Goal: Task Accomplishment & Management: Use online tool/utility

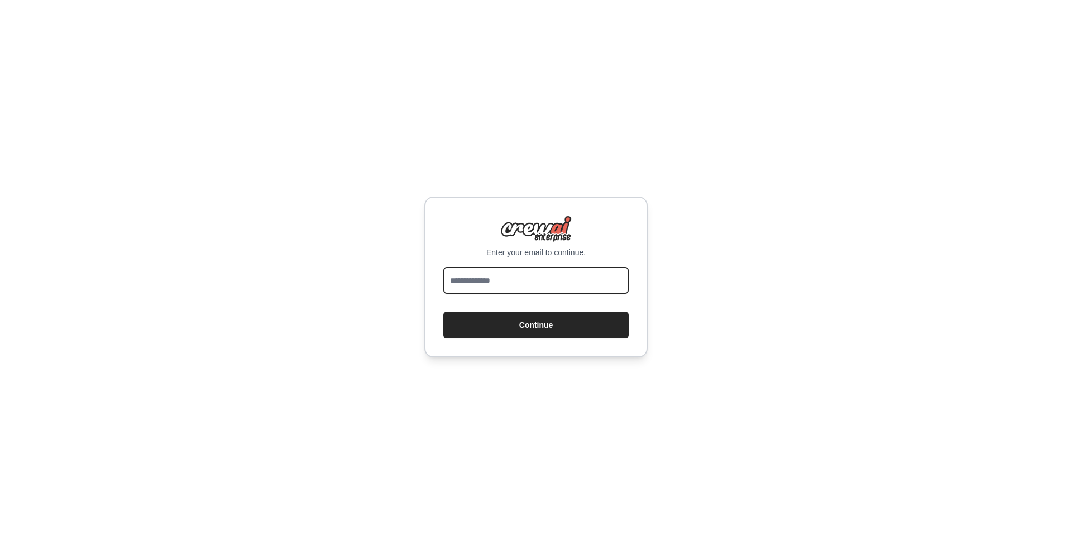
click at [488, 282] on input "email" at bounding box center [535, 280] width 185 height 27
type input "**********"
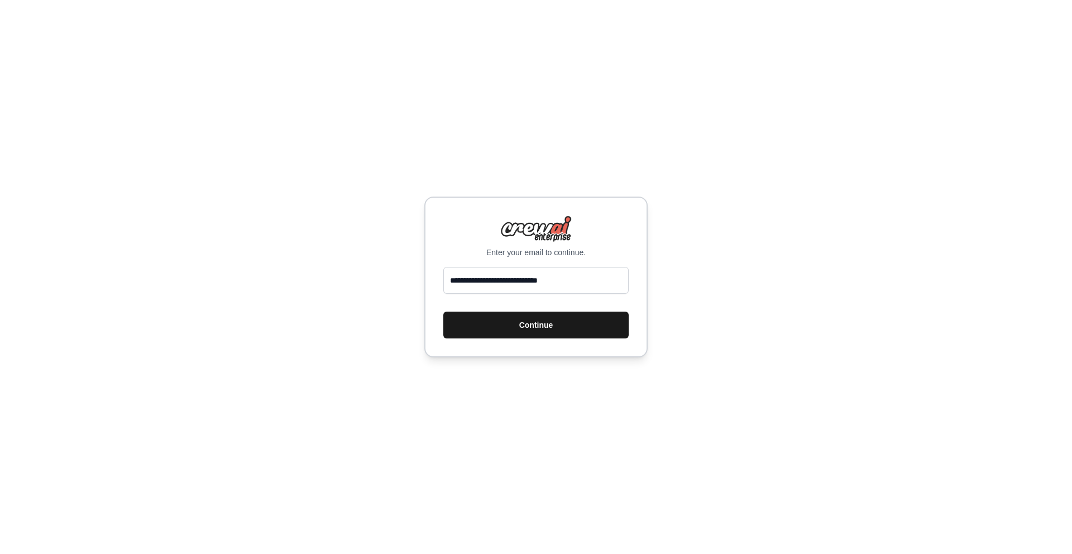
click at [518, 325] on button "Continue" at bounding box center [535, 325] width 185 height 27
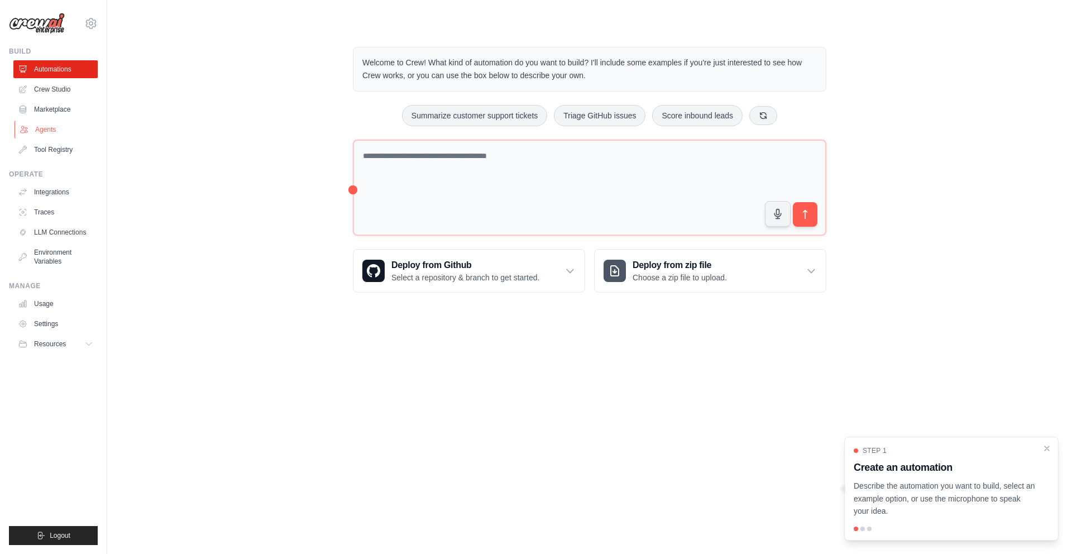
click at [40, 125] on link "Agents" at bounding box center [57, 130] width 84 height 18
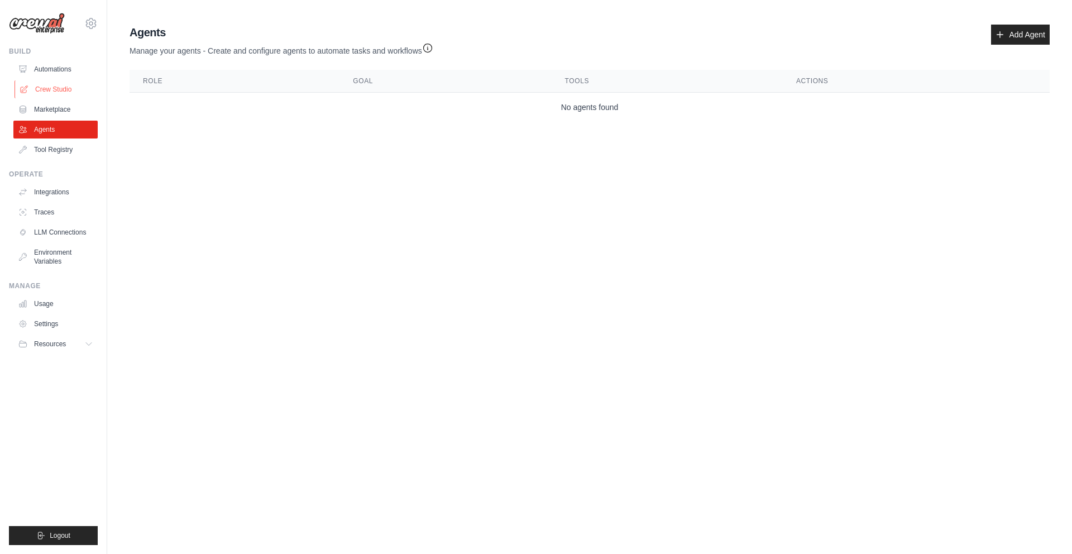
click at [59, 83] on link "Crew Studio" at bounding box center [57, 89] width 84 height 18
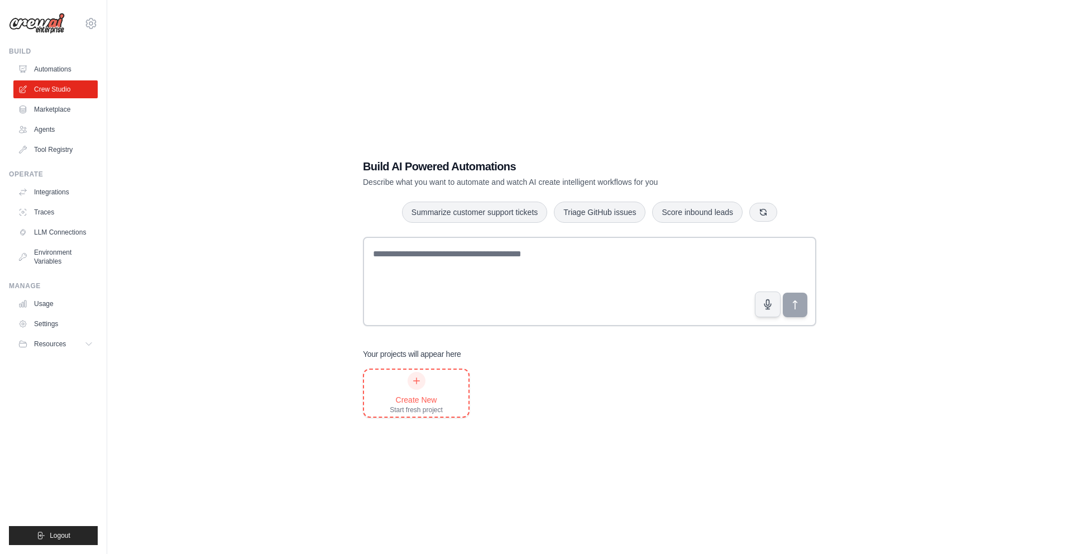
click at [420, 386] on div at bounding box center [417, 381] width 18 height 18
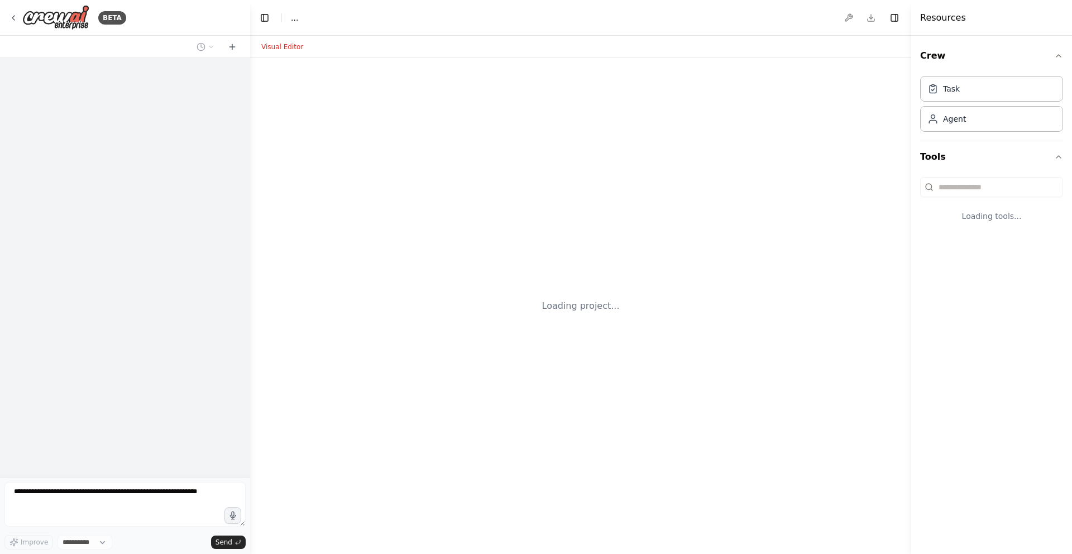
select select "****"
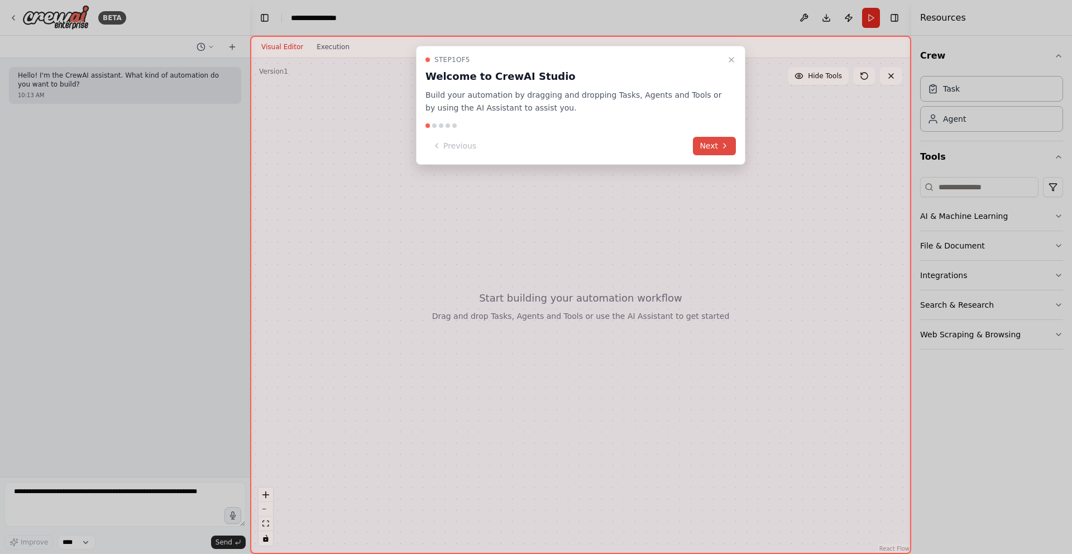
click at [730, 145] on button "Next" at bounding box center [714, 146] width 43 height 18
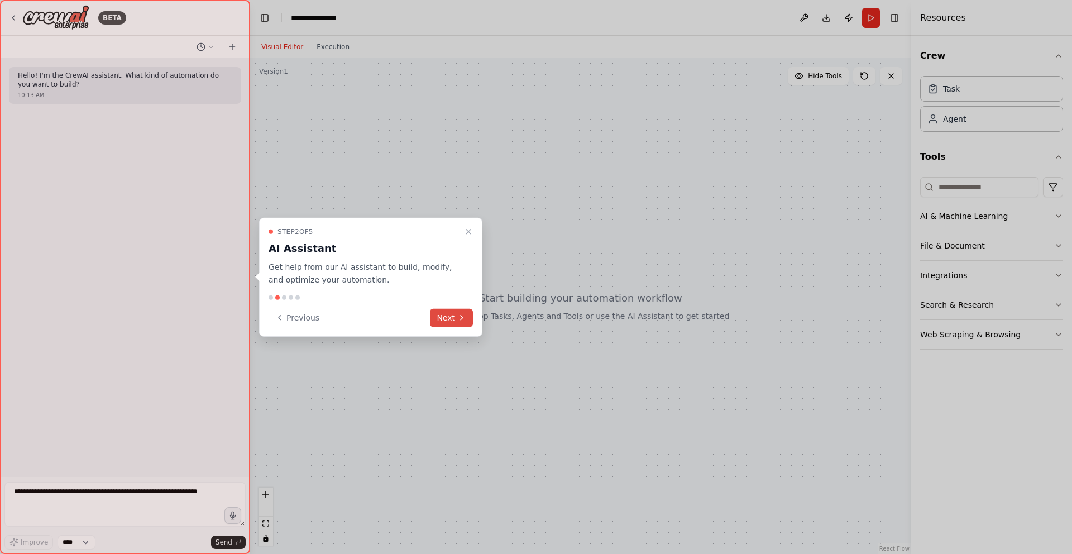
click at [447, 320] on button "Next" at bounding box center [451, 317] width 43 height 18
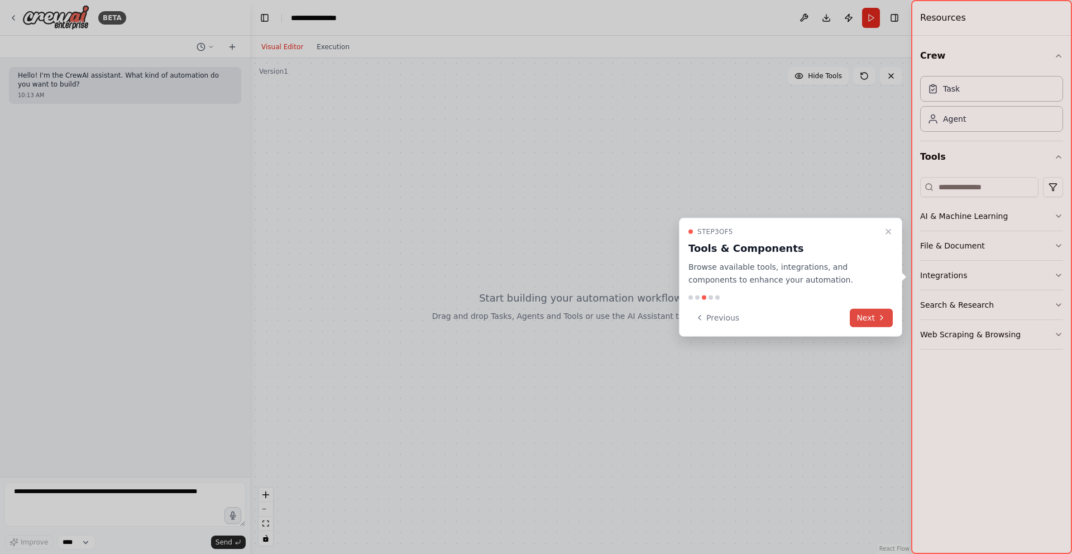
click at [868, 320] on button "Next" at bounding box center [871, 317] width 43 height 18
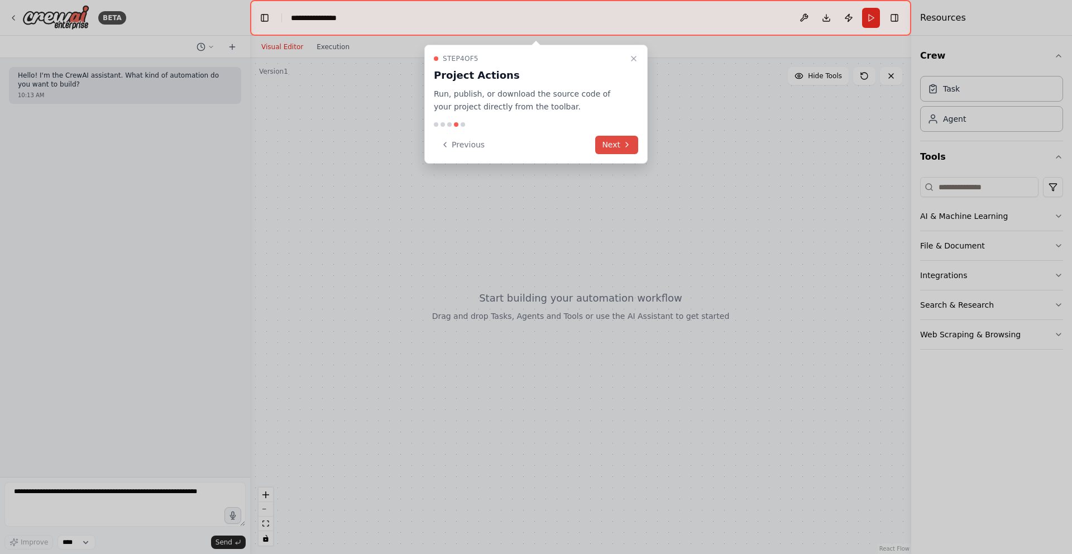
click at [606, 145] on button "Next" at bounding box center [616, 145] width 43 height 18
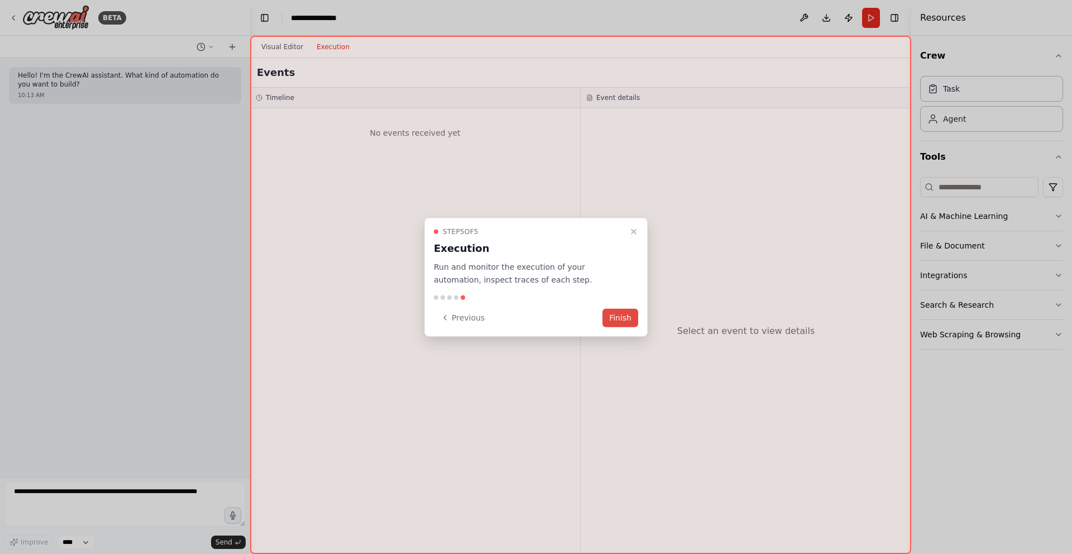
click at [614, 317] on button "Finish" at bounding box center [620, 317] width 36 height 18
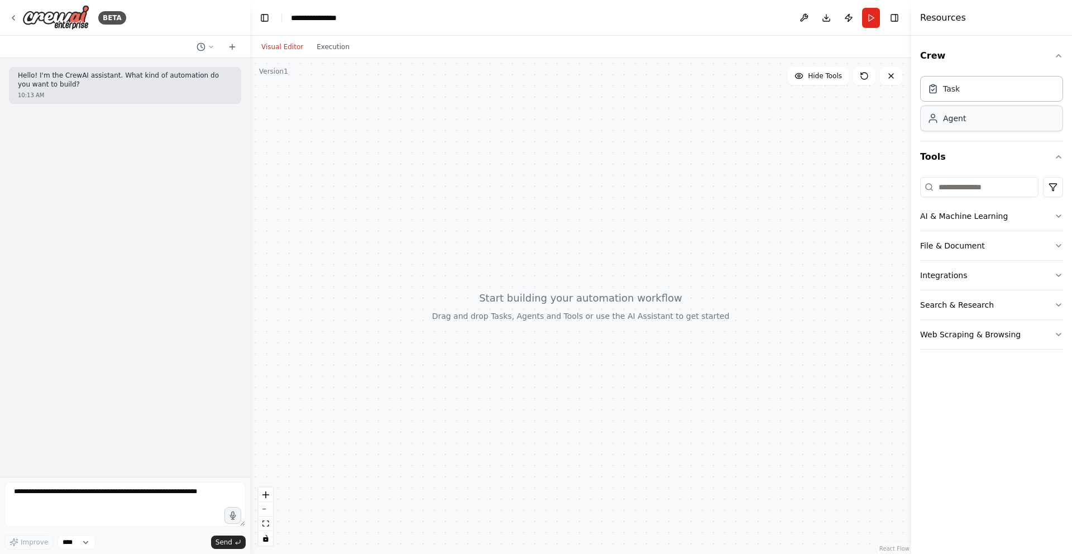
click at [975, 118] on div "Agent" at bounding box center [991, 119] width 143 height 26
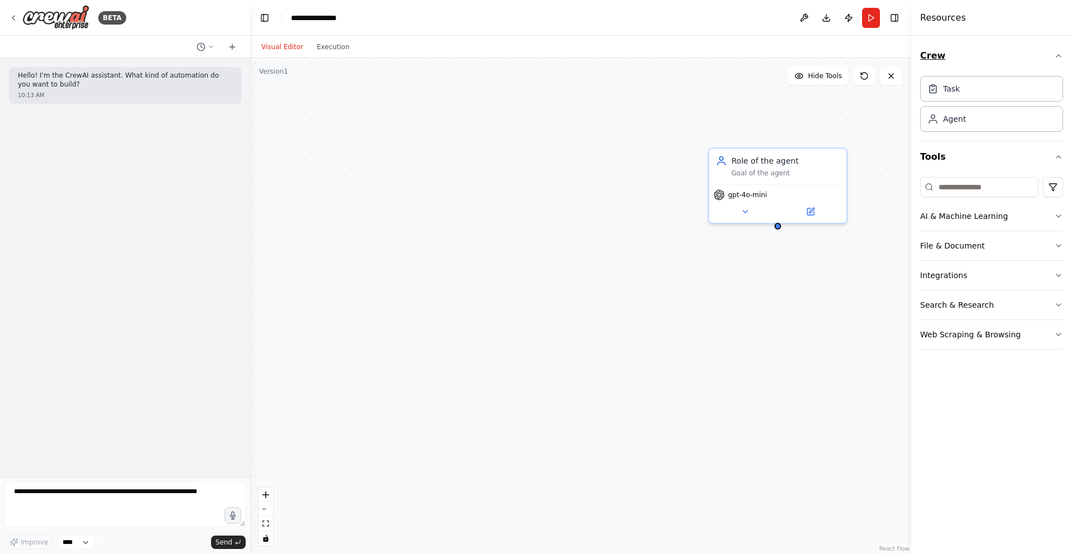
click at [1056, 58] on icon "button" at bounding box center [1058, 55] width 9 height 9
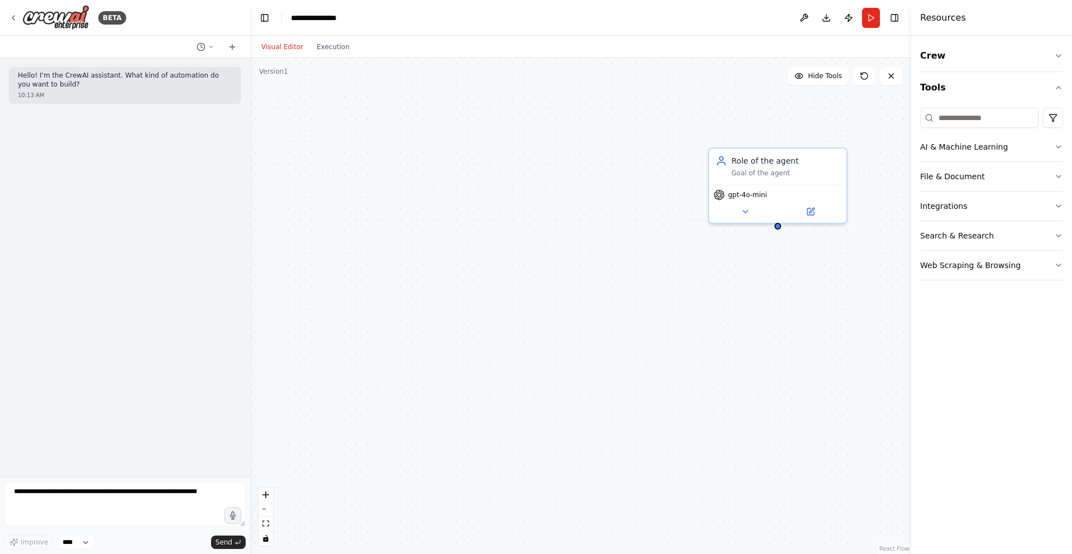
click at [1063, 83] on div "Crew Tools AI & Machine Learning File & Document Integrations Search & Research…" at bounding box center [991, 295] width 161 height 518
click at [1059, 88] on icon "button" at bounding box center [1058, 87] width 9 height 9
click at [1059, 88] on icon "button" at bounding box center [1058, 88] width 4 height 2
click at [1057, 175] on icon "button" at bounding box center [1058, 176] width 9 height 9
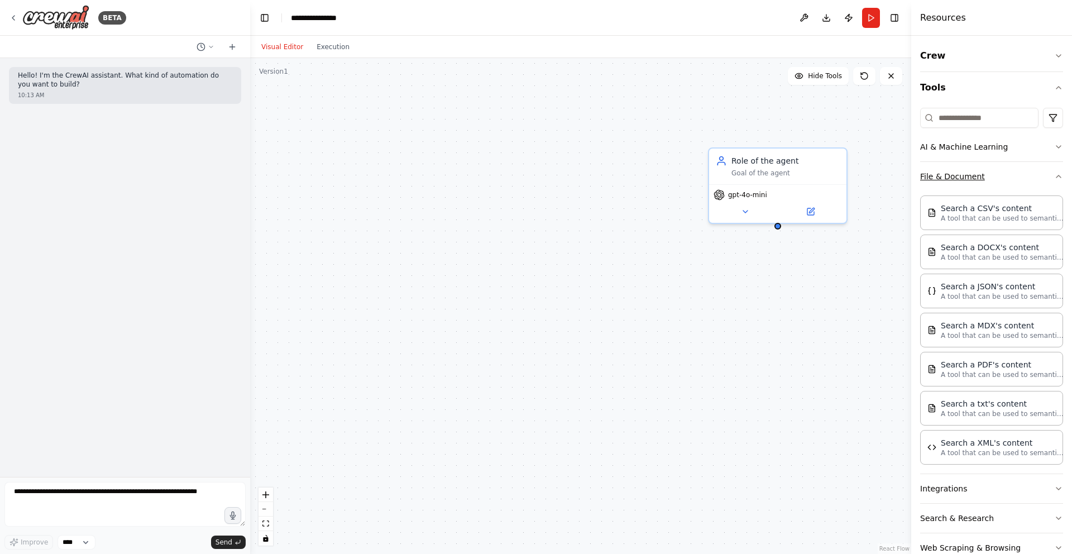
click at [1057, 172] on icon "button" at bounding box center [1058, 176] width 9 height 9
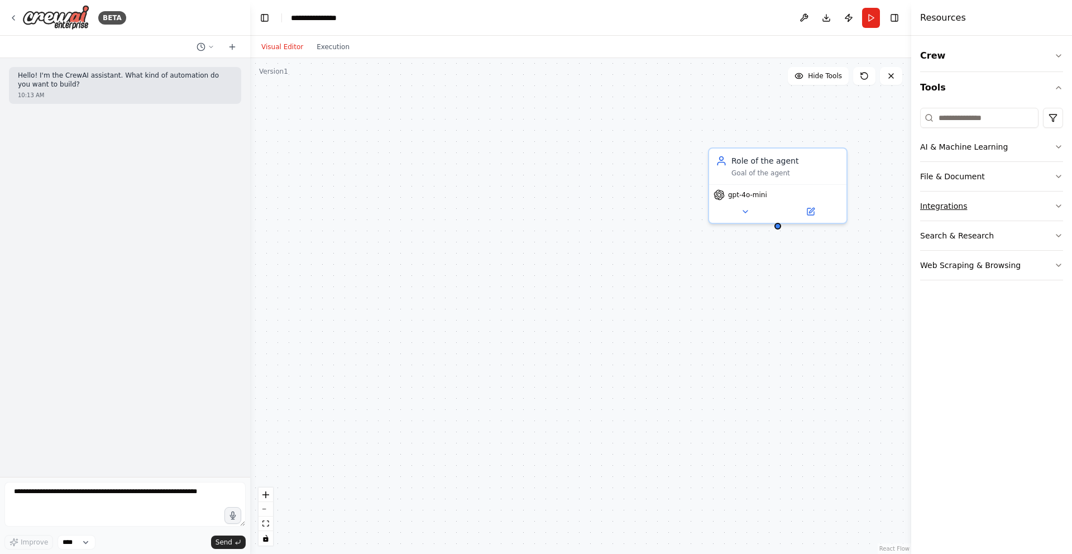
click at [1054, 205] on icon "button" at bounding box center [1058, 206] width 9 height 9
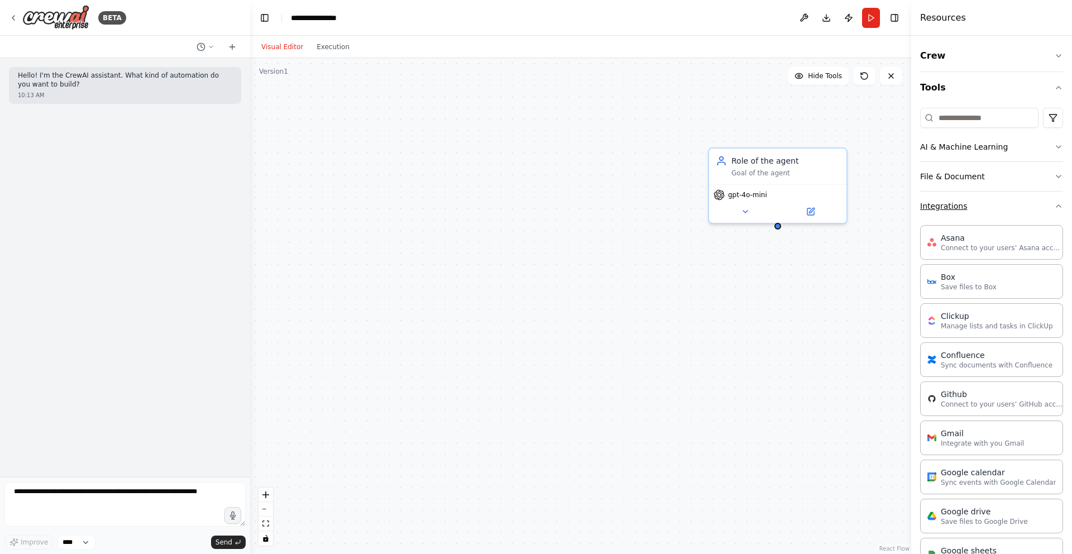
click at [1052, 206] on button "Integrations" at bounding box center [991, 205] width 143 height 29
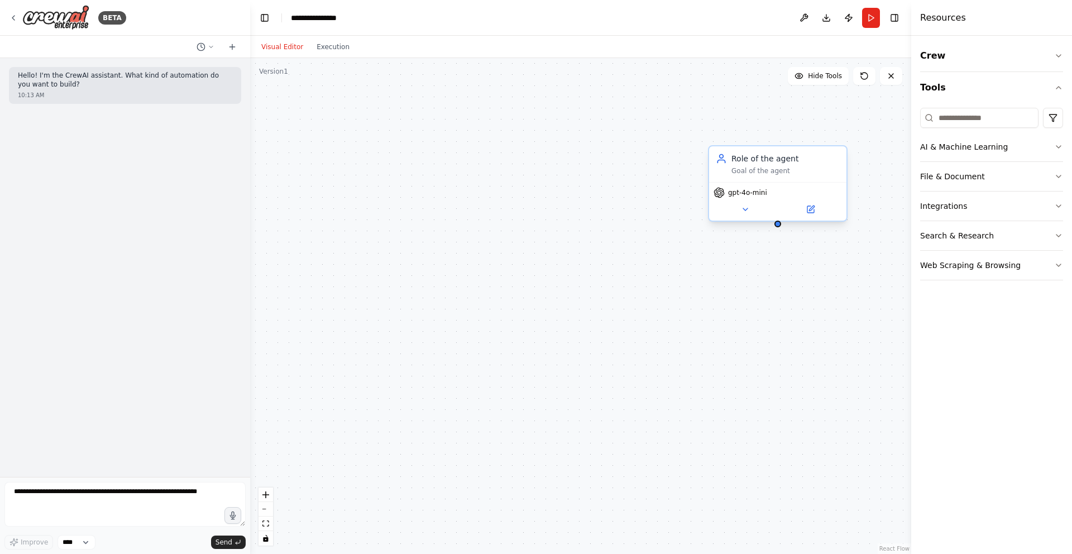
click at [751, 162] on div "Role of the agent" at bounding box center [785, 158] width 108 height 11
click at [842, 134] on button at bounding box center [838, 135] width 15 height 15
click at [798, 139] on button "Confirm" at bounding box center [807, 134] width 40 height 13
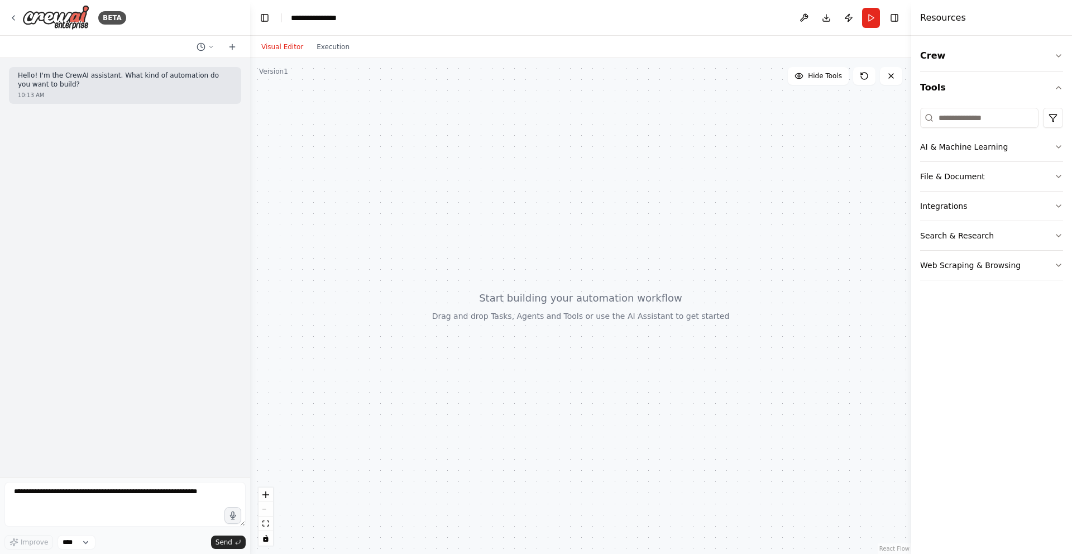
drag, startPoint x: 488, startPoint y: 298, endPoint x: 641, endPoint y: 290, distance: 153.8
click at [641, 291] on div at bounding box center [580, 306] width 661 height 496
click at [893, 15] on button "Toggle Right Sidebar" at bounding box center [895, 18] width 16 height 16
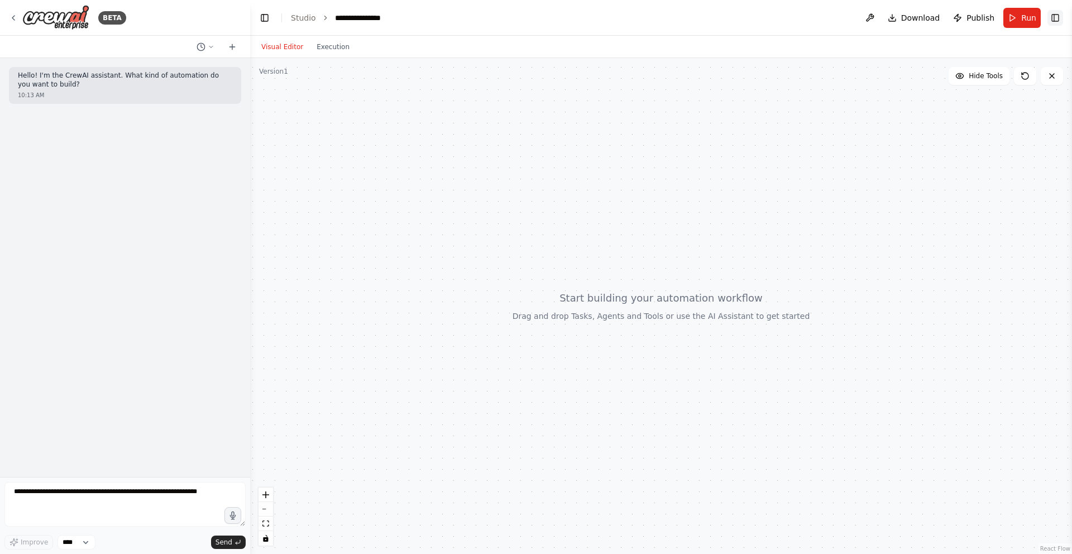
click at [1051, 16] on button "Toggle Right Sidebar" at bounding box center [1055, 18] width 16 height 16
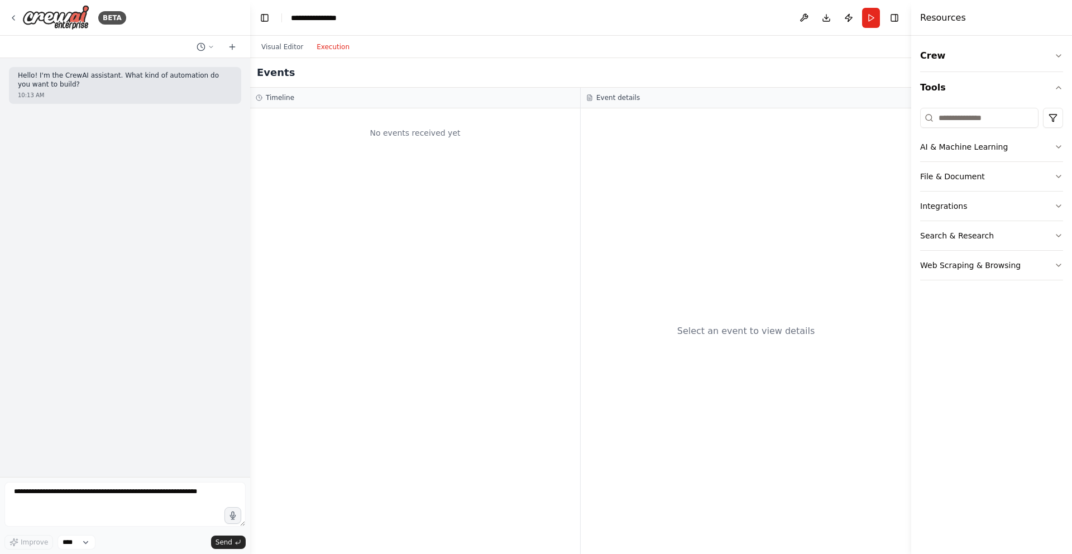
click at [323, 45] on button "Execution" at bounding box center [333, 46] width 46 height 13
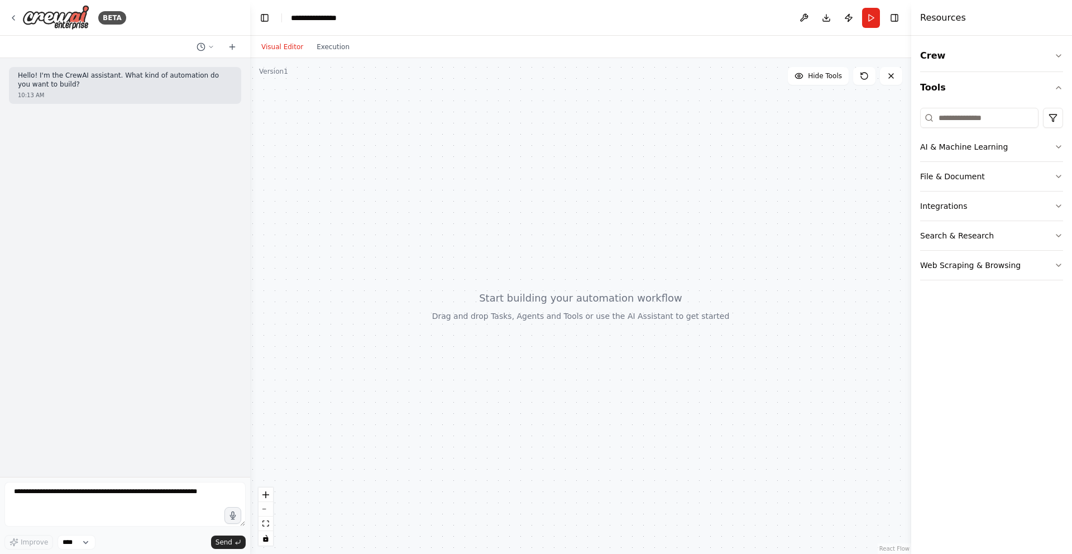
click at [277, 45] on button "Visual Editor" at bounding box center [282, 46] width 55 height 13
click at [1048, 157] on button "AI & Machine Learning" at bounding box center [991, 146] width 143 height 29
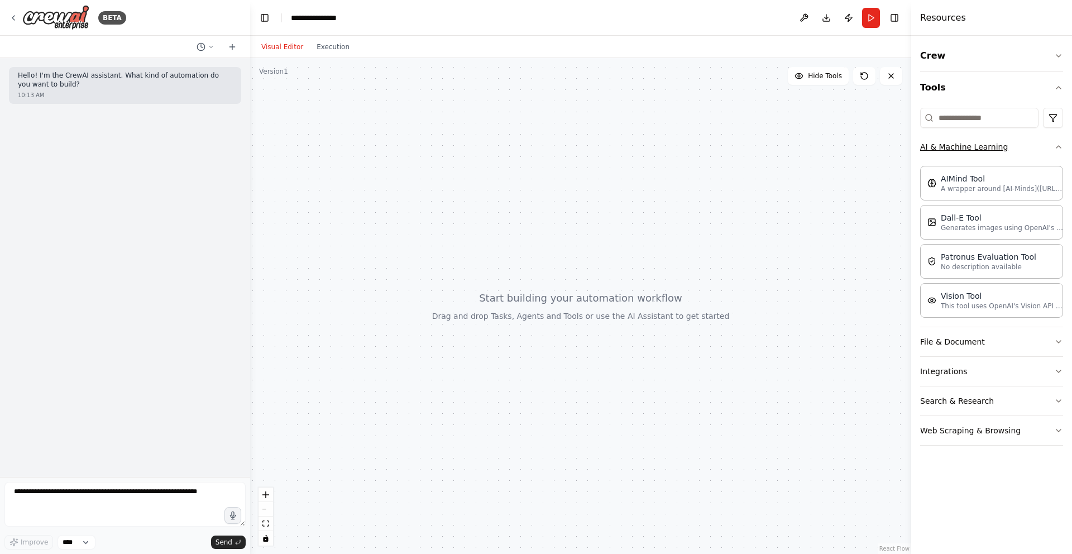
click at [1048, 158] on button "AI & Machine Learning" at bounding box center [991, 146] width 143 height 29
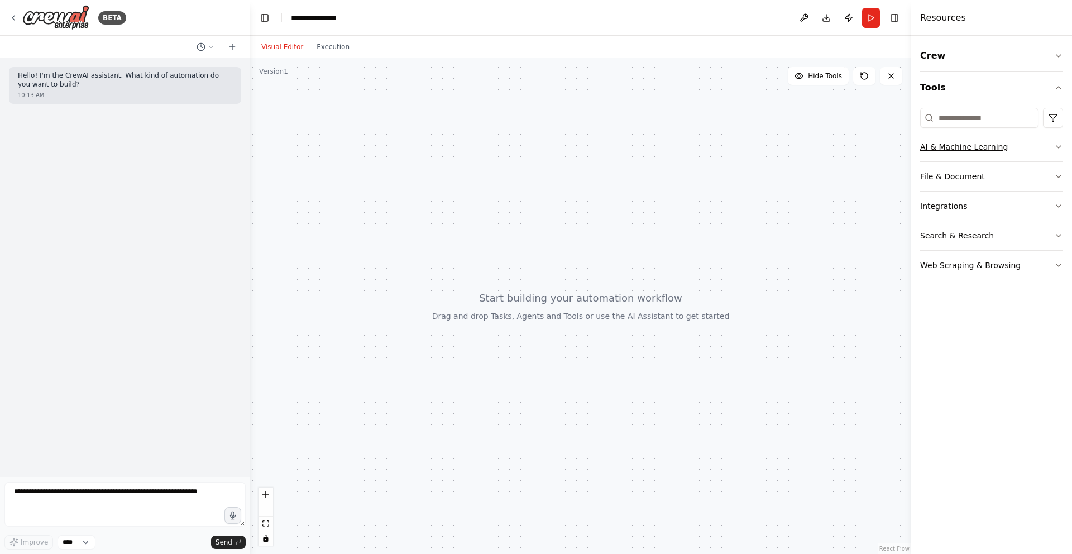
click at [1048, 158] on button "AI & Machine Learning" at bounding box center [991, 146] width 143 height 29
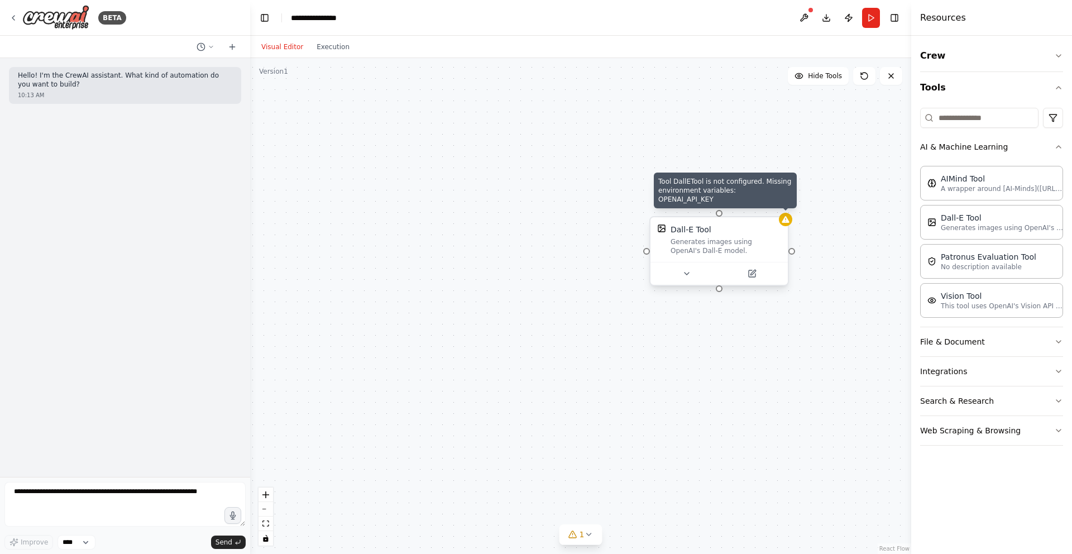
click at [788, 222] on icon at bounding box center [785, 219] width 7 height 7
click at [780, 208] on icon at bounding box center [779, 206] width 7 height 7
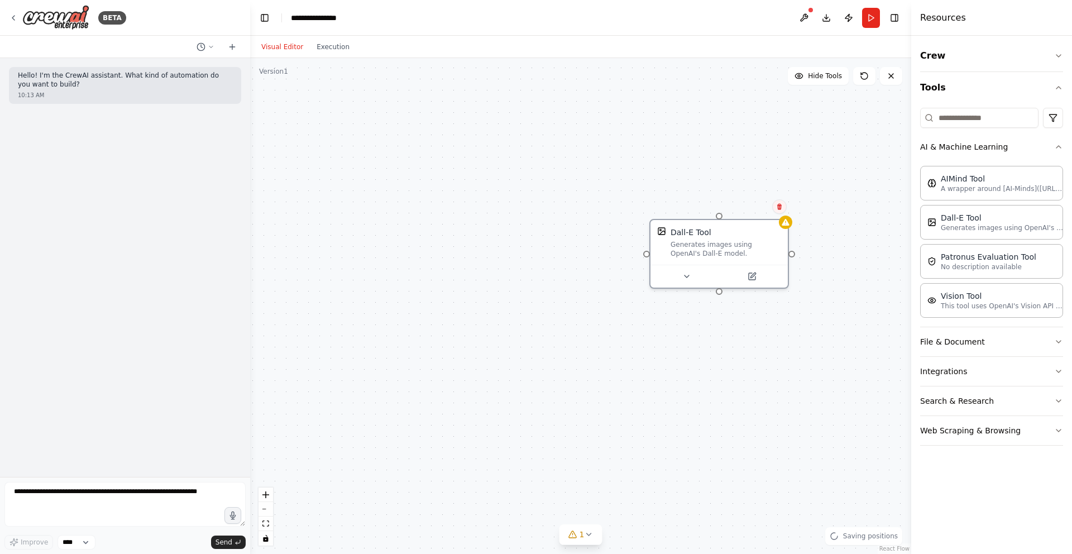
click at [775, 207] on button at bounding box center [779, 206] width 15 height 15
click at [753, 213] on button "Confirm" at bounding box center [748, 206] width 40 height 13
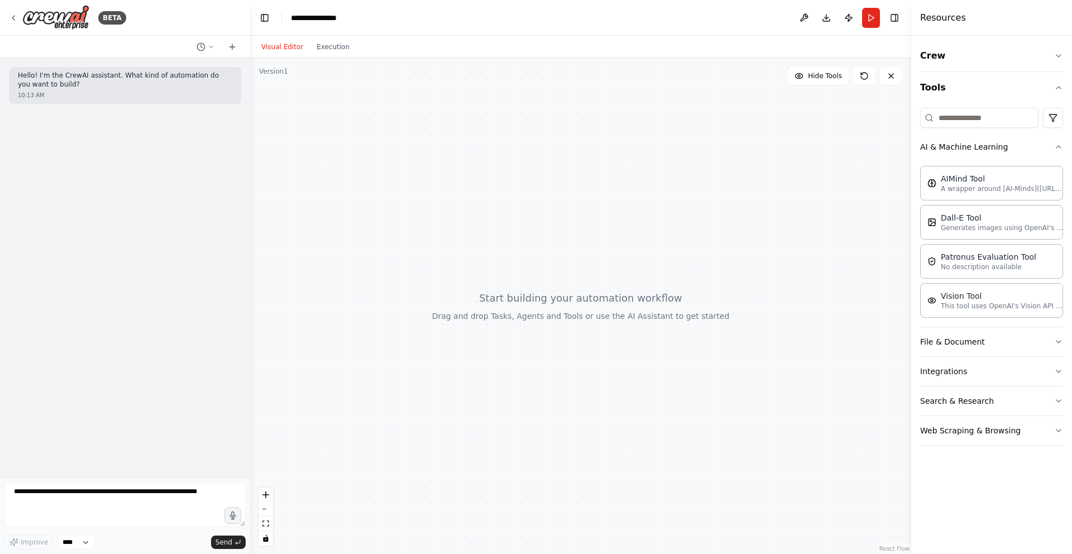
click at [1064, 143] on div "Crew Tools AI & Machine Learning AIMind Tool A wrapper around [AI-Minds](https:…" at bounding box center [991, 295] width 161 height 518
click at [1056, 147] on icon "button" at bounding box center [1058, 146] width 9 height 9
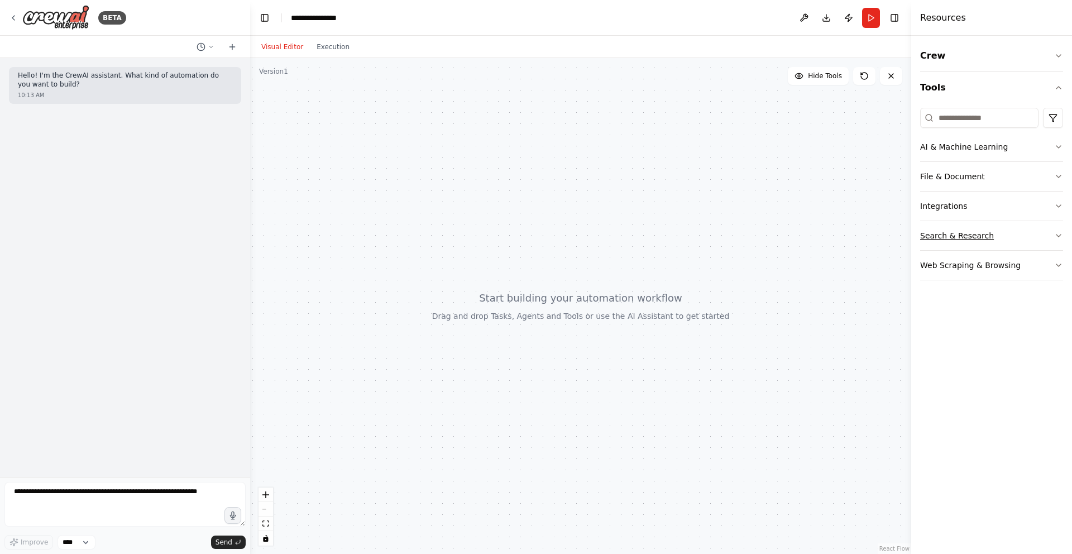
click at [1005, 229] on button "Search & Research" at bounding box center [991, 235] width 143 height 29
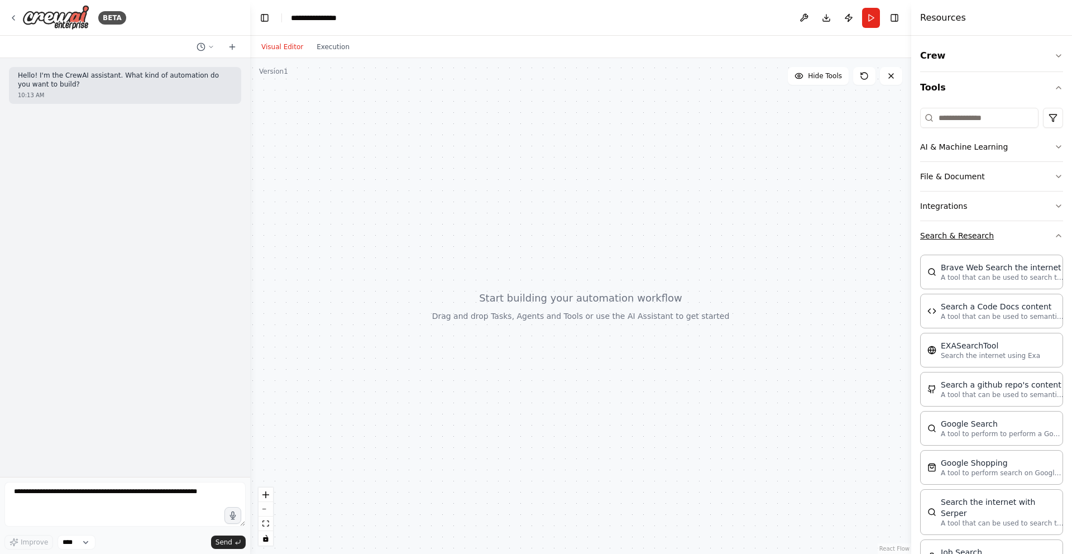
click at [1005, 231] on button "Search & Research" at bounding box center [991, 235] width 143 height 29
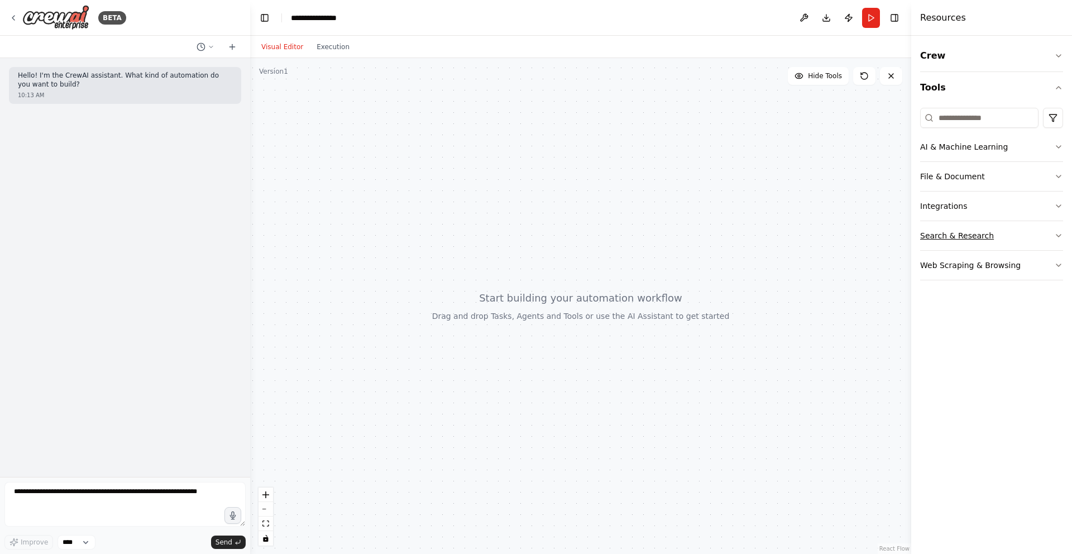
click at [1059, 242] on button "Search & Research" at bounding box center [991, 235] width 143 height 29
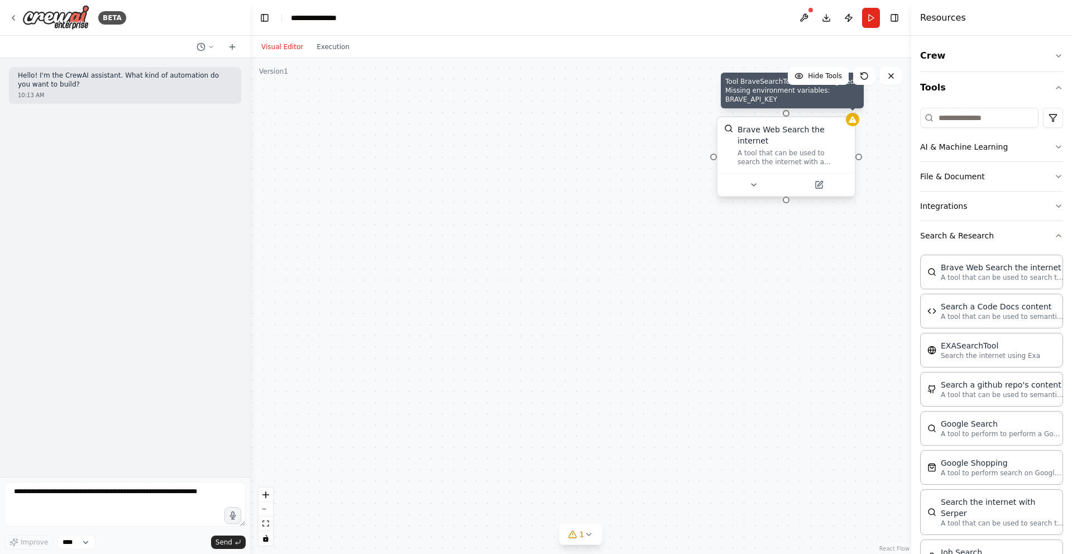
click at [858, 121] on div at bounding box center [852, 119] width 13 height 13
click at [853, 123] on icon at bounding box center [852, 119] width 9 height 9
click at [820, 188] on icon at bounding box center [819, 184] width 7 height 7
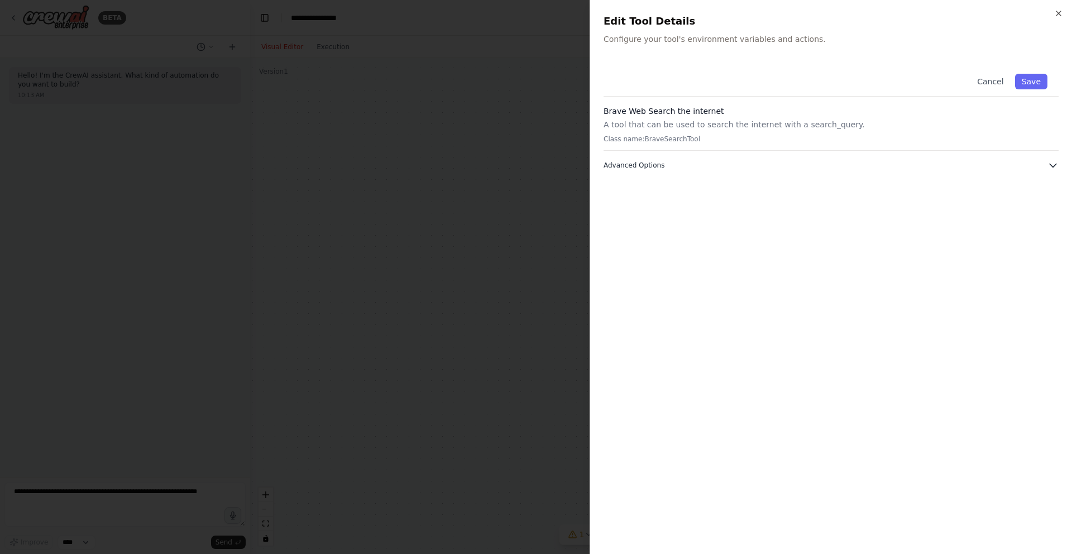
click at [647, 161] on span "Advanced Options" at bounding box center [634, 165] width 61 height 9
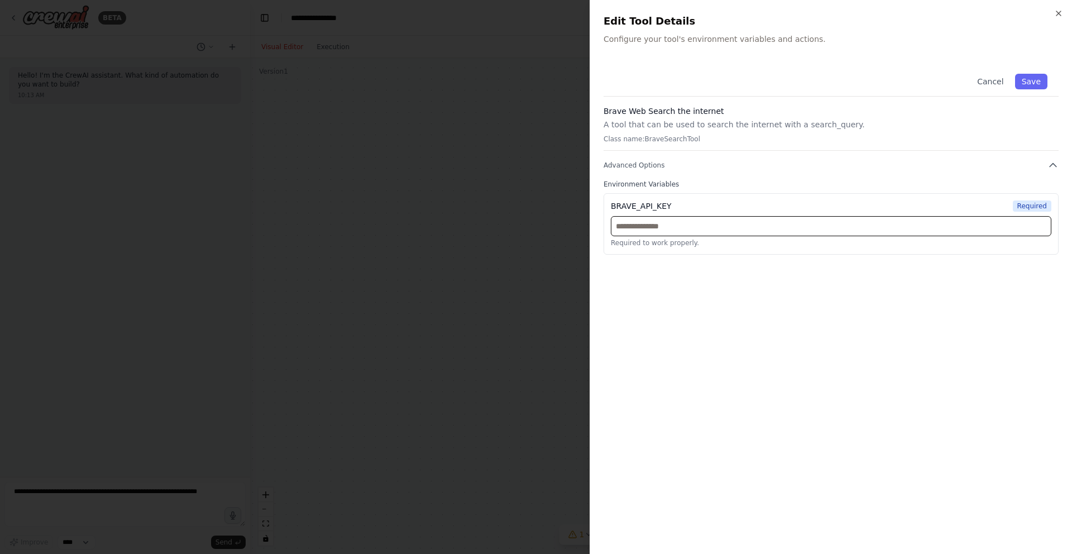
click at [664, 225] on input "text" at bounding box center [831, 226] width 440 height 20
click at [695, 324] on div "Cancel Save Brave Web Search the internet A tool that can be used to search the…" at bounding box center [831, 302] width 455 height 478
click at [1032, 207] on span "Required" at bounding box center [1032, 205] width 39 height 11
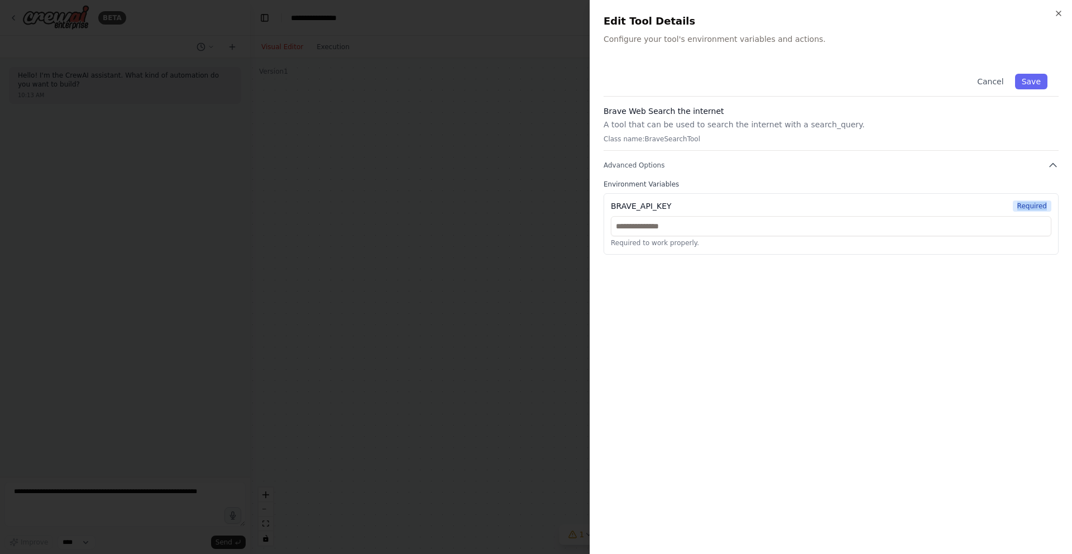
click at [883, 236] on div "Required to work properly." at bounding box center [831, 231] width 440 height 31
click at [942, 146] on div "Brave Web Search the internet A tool that can be used to search the internet wi…" at bounding box center [831, 128] width 455 height 45
click at [1062, 11] on icon "button" at bounding box center [1058, 13] width 9 height 9
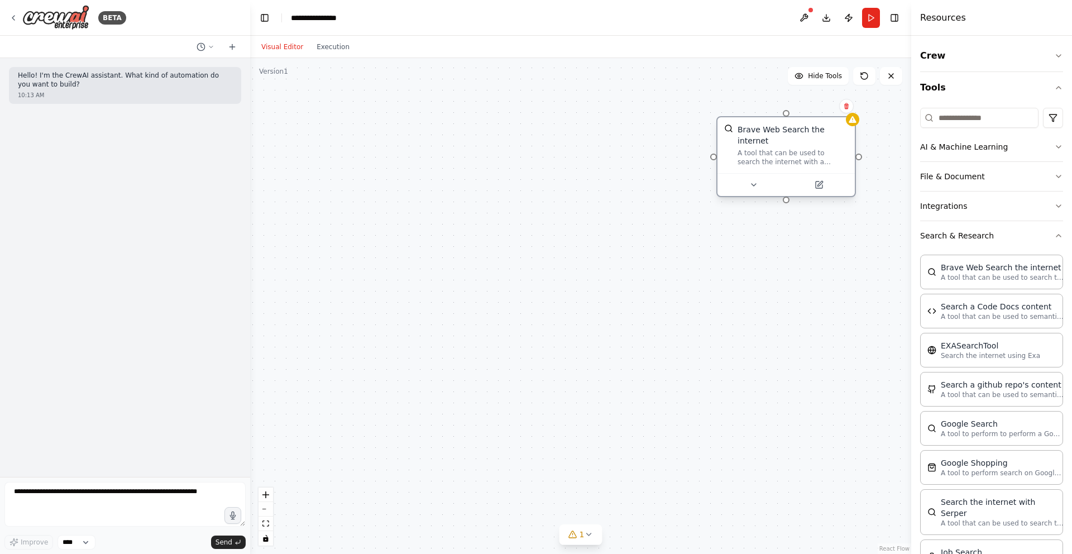
click at [777, 162] on div "A tool that can be used to search the internet with a search_query." at bounding box center [793, 158] width 111 height 18
click at [755, 185] on icon at bounding box center [753, 184] width 9 height 9
click at [764, 285] on span "Advanced Options" at bounding box center [756, 284] width 61 height 9
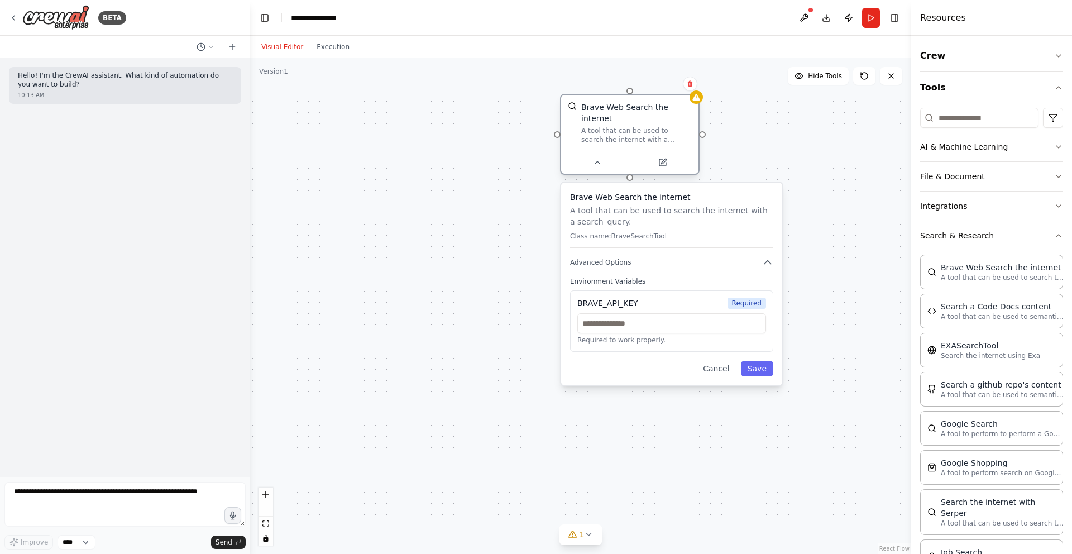
drag, startPoint x: 777, startPoint y: 129, endPoint x: 617, endPoint y: 110, distance: 161.4
click at [617, 111] on div "Brave Web Search the internet" at bounding box center [636, 113] width 111 height 22
